Goal: Information Seeking & Learning: Learn about a topic

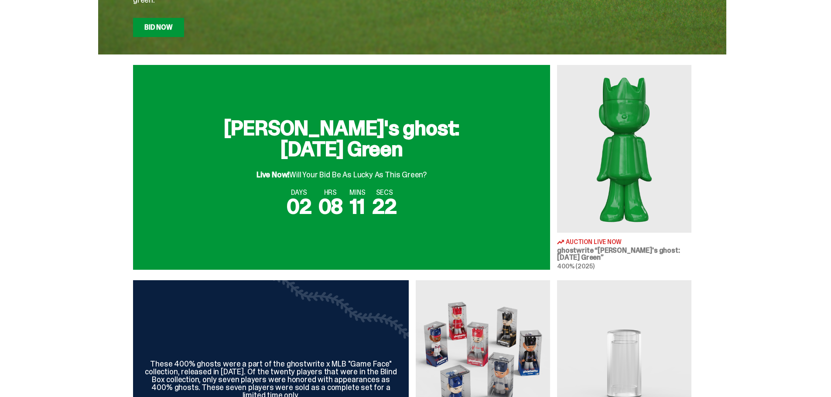
scroll to position [349, 0]
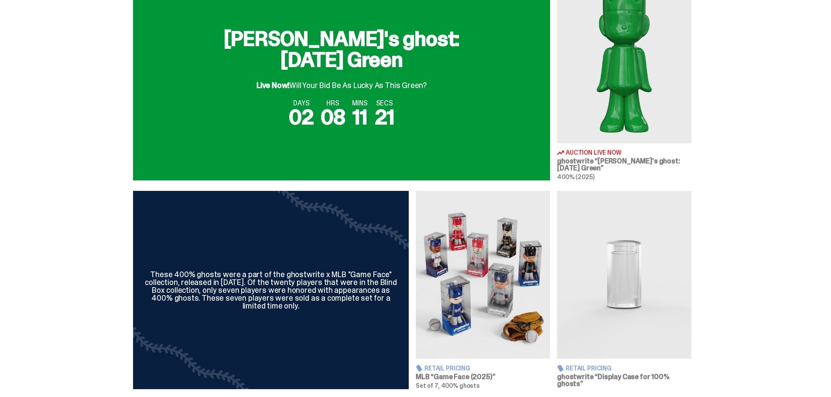
click at [510, 296] on img at bounding box center [483, 275] width 134 height 168
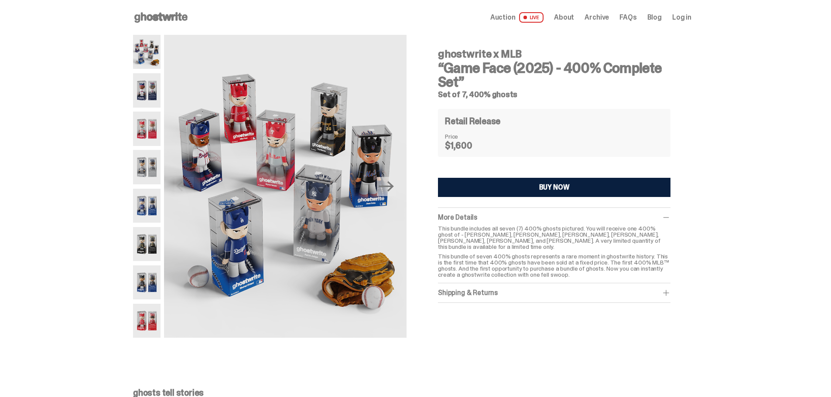
click at [151, 57] on img at bounding box center [146, 52] width 27 height 34
click at [146, 96] on img at bounding box center [146, 90] width 27 height 34
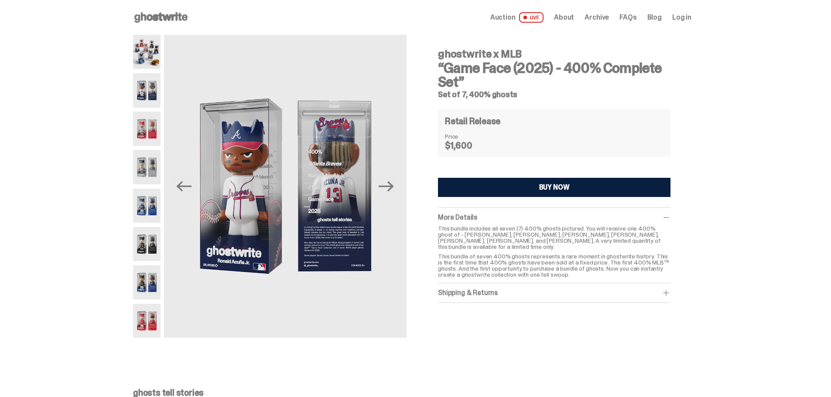
click at [153, 321] on img at bounding box center [146, 321] width 27 height 34
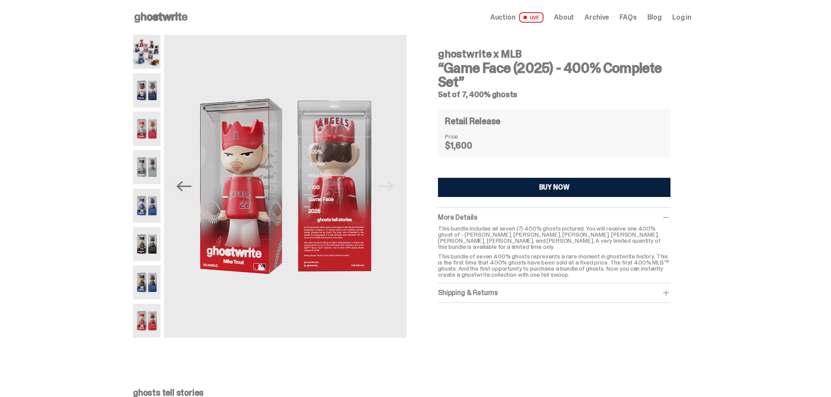
click at [149, 90] on img at bounding box center [146, 90] width 27 height 34
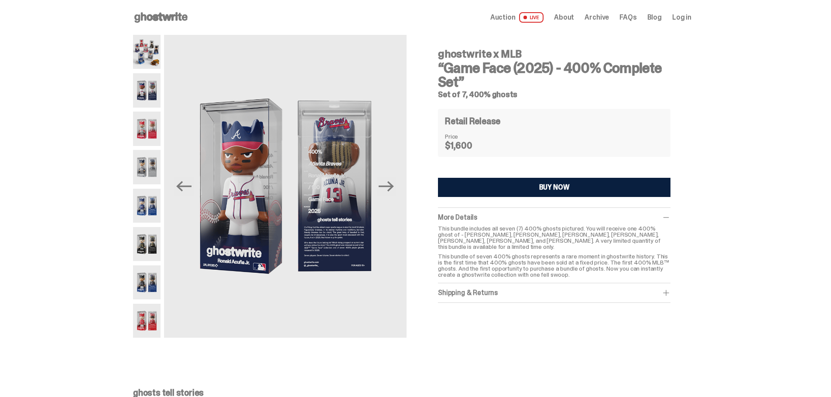
click at [147, 131] on img at bounding box center [146, 129] width 27 height 34
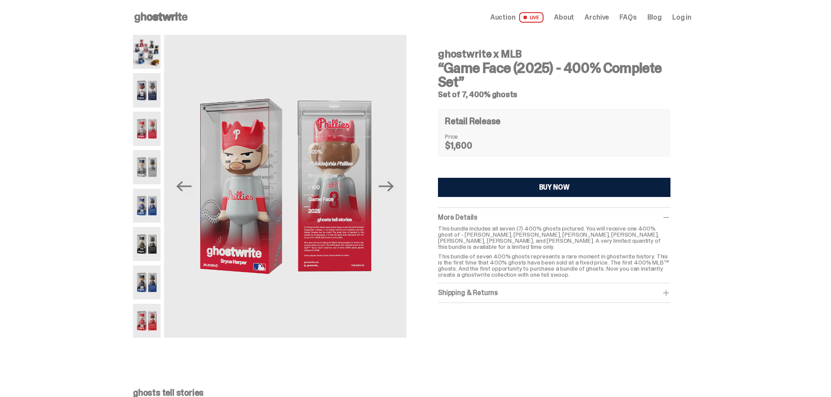
click at [142, 161] on img at bounding box center [146, 167] width 27 height 34
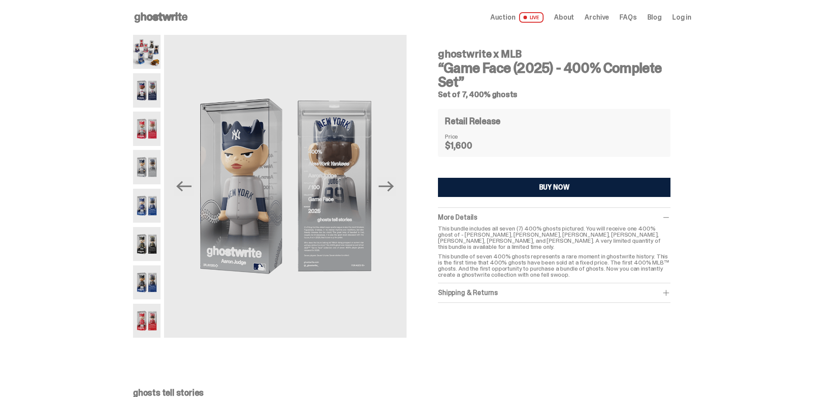
click at [161, 217] on img at bounding box center [146, 206] width 27 height 34
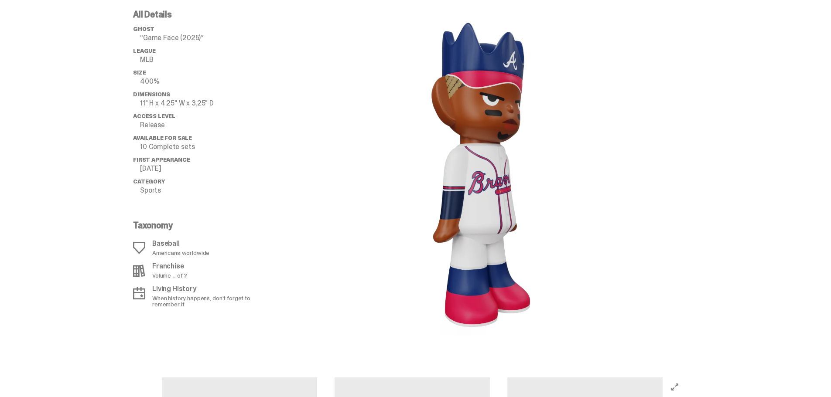
scroll to position [916, 0]
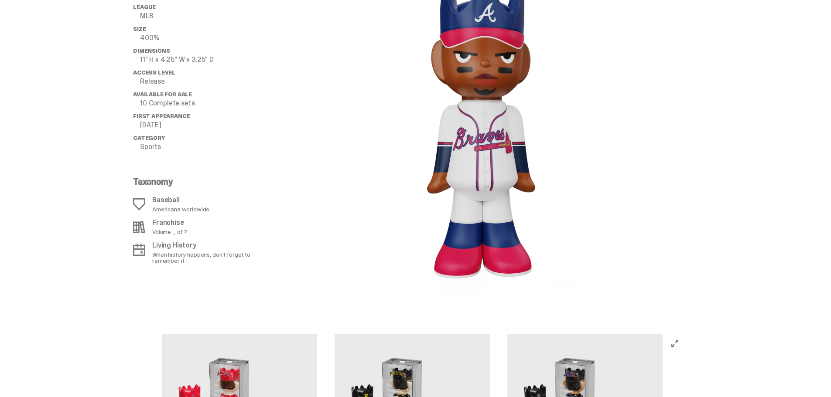
drag, startPoint x: 692, startPoint y: 188, endPoint x: 699, endPoint y: 222, distance: 34.3
click at [699, 222] on div "All Details ghost “Game Face (2025)” League MLB Size 400% Dimensions 11" H x 4.…" at bounding box center [412, 129] width 825 height 368
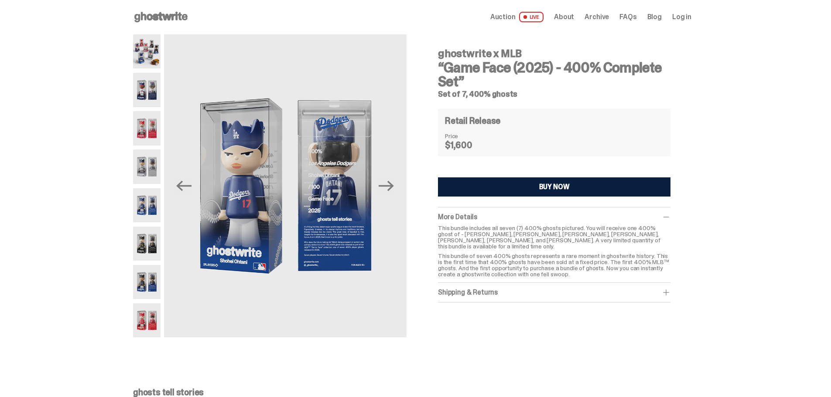
scroll to position [0, 0]
click at [147, 246] on img at bounding box center [146, 244] width 27 height 34
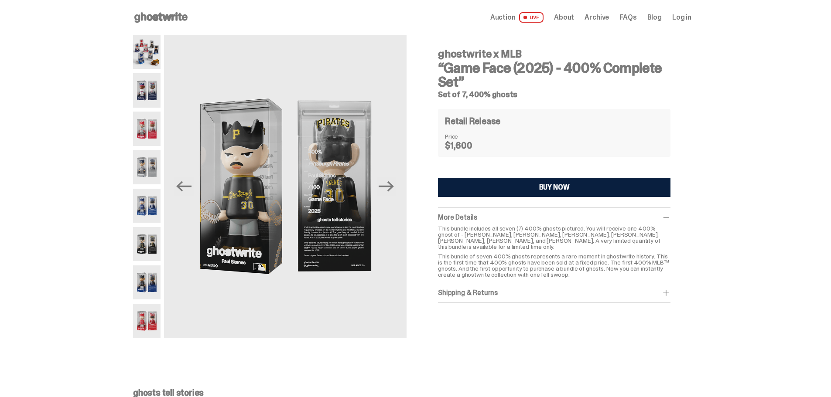
click at [516, 346] on div "Previous Next ghostwrite x MLB “Game Face (2025) - 400% Complete Set” Set of 7,…" at bounding box center [412, 191] width 558 height 312
